Goal: Task Accomplishment & Management: Use online tool/utility

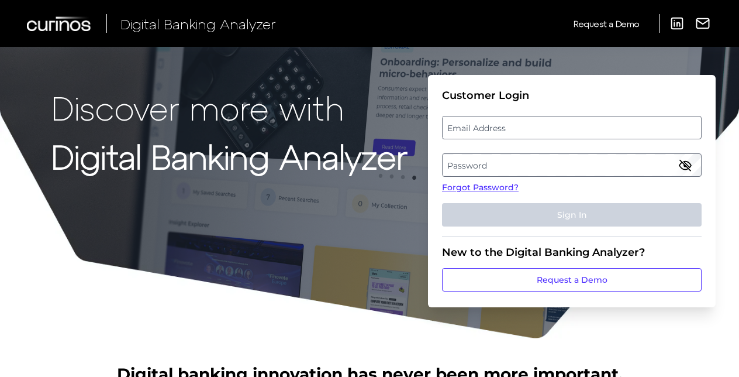
click at [452, 126] on label "Email Address" at bounding box center [572, 127] width 258 height 21
click at [452, 126] on input "email" at bounding box center [572, 127] width 260 height 23
type input "gabriella_g_backus@keybank.com"
click at [496, 160] on label "Password" at bounding box center [572, 164] width 258 height 21
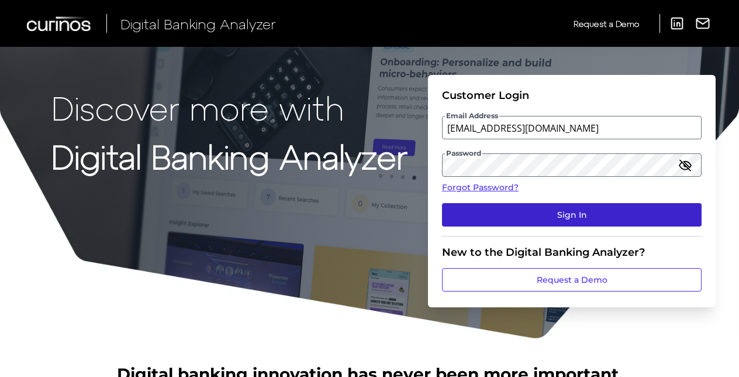
click at [523, 212] on button "Sign In" at bounding box center [572, 214] width 260 height 23
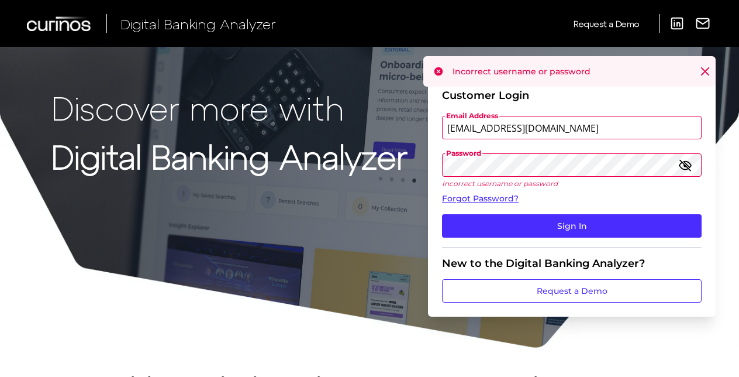
click at [684, 171] on icon "button" at bounding box center [686, 165] width 14 height 14
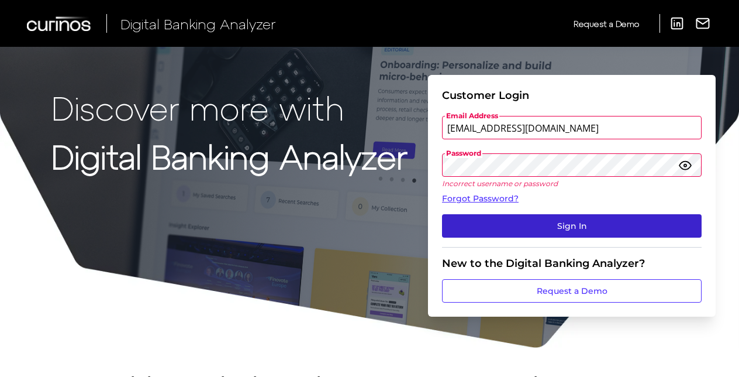
click at [487, 218] on button "Sign In" at bounding box center [572, 225] width 260 height 23
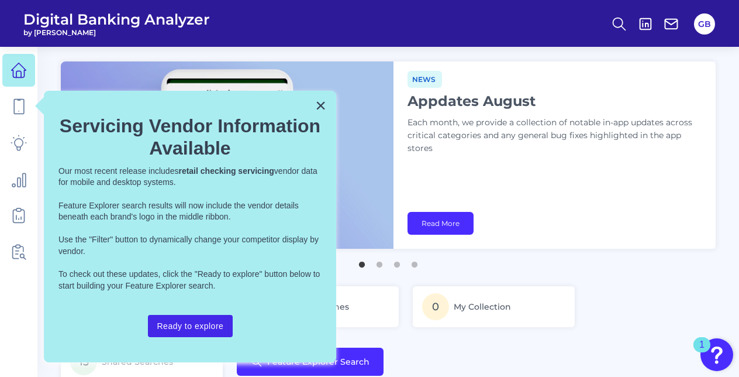
click at [181, 319] on button "Ready to explore" at bounding box center [190, 326] width 85 height 22
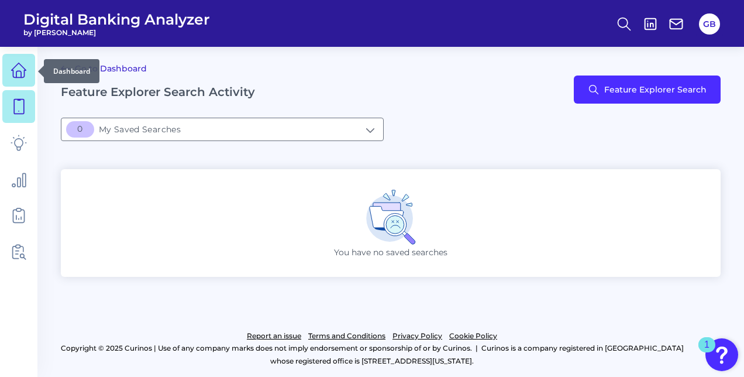
click at [19, 67] on icon at bounding box center [19, 70] width 16 height 16
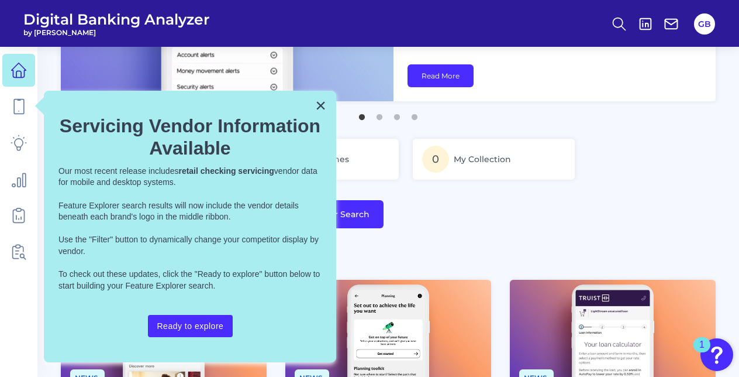
scroll to position [175, 0]
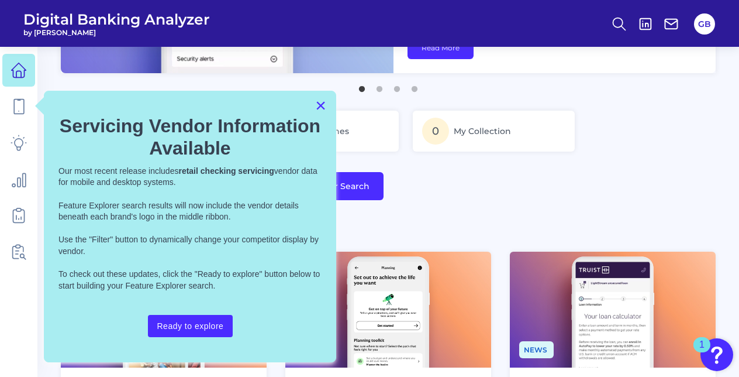
click at [319, 109] on button "×" at bounding box center [320, 105] width 11 height 19
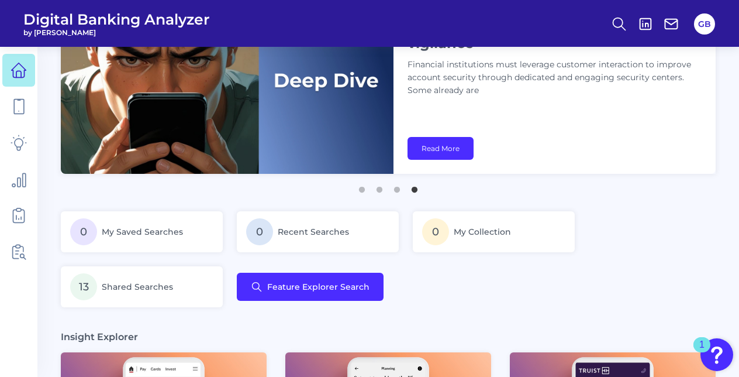
scroll to position [0, 0]
